Goal: Transaction & Acquisition: Purchase product/service

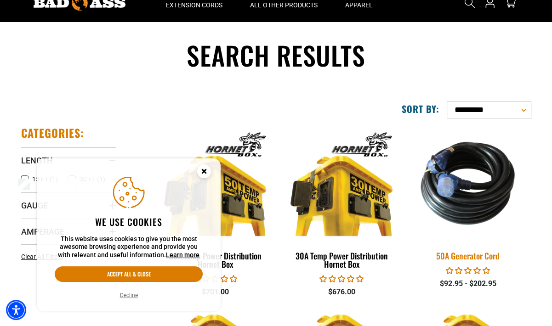
scroll to position [92, 0]
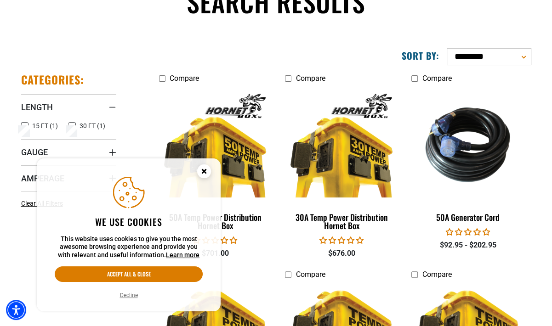
click at [204, 170] on icon "Cookie Consent" at bounding box center [203, 170] width 3 height 3
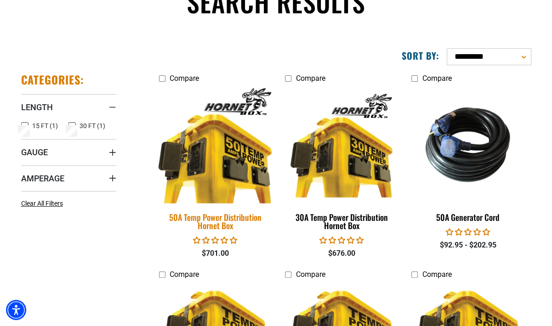
click at [190, 142] on img at bounding box center [215, 145] width 129 height 118
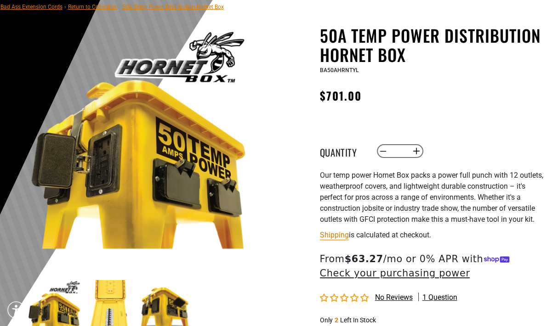
scroll to position [92, 0]
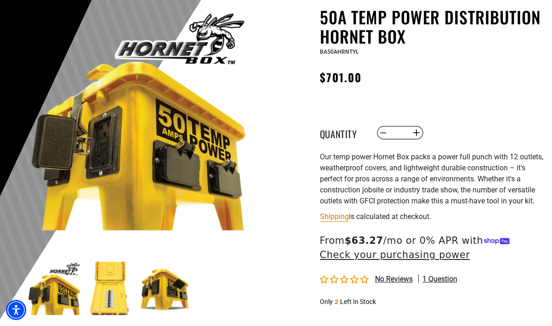
click at [111, 292] on img at bounding box center [109, 288] width 53 height 53
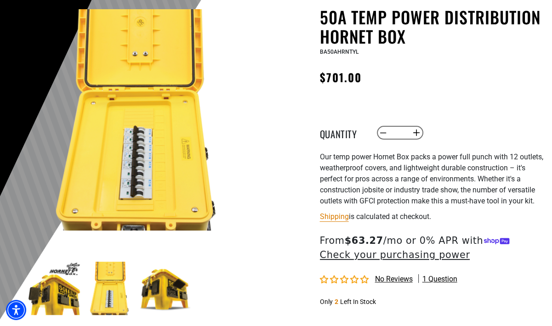
click at [111, 292] on img at bounding box center [109, 288] width 53 height 53
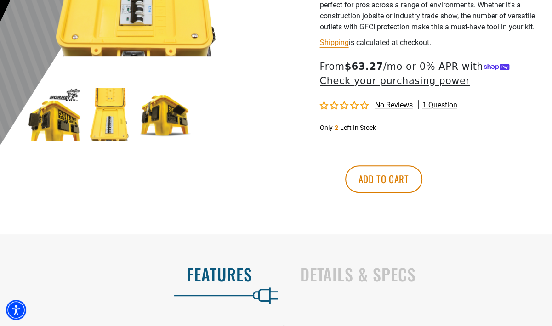
scroll to position [276, 0]
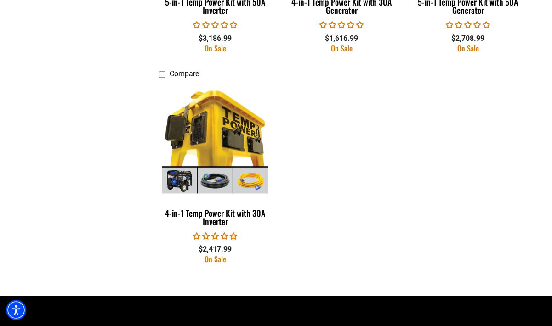
scroll to position [505, 0]
